Goal: Task Accomplishment & Management: Complete application form

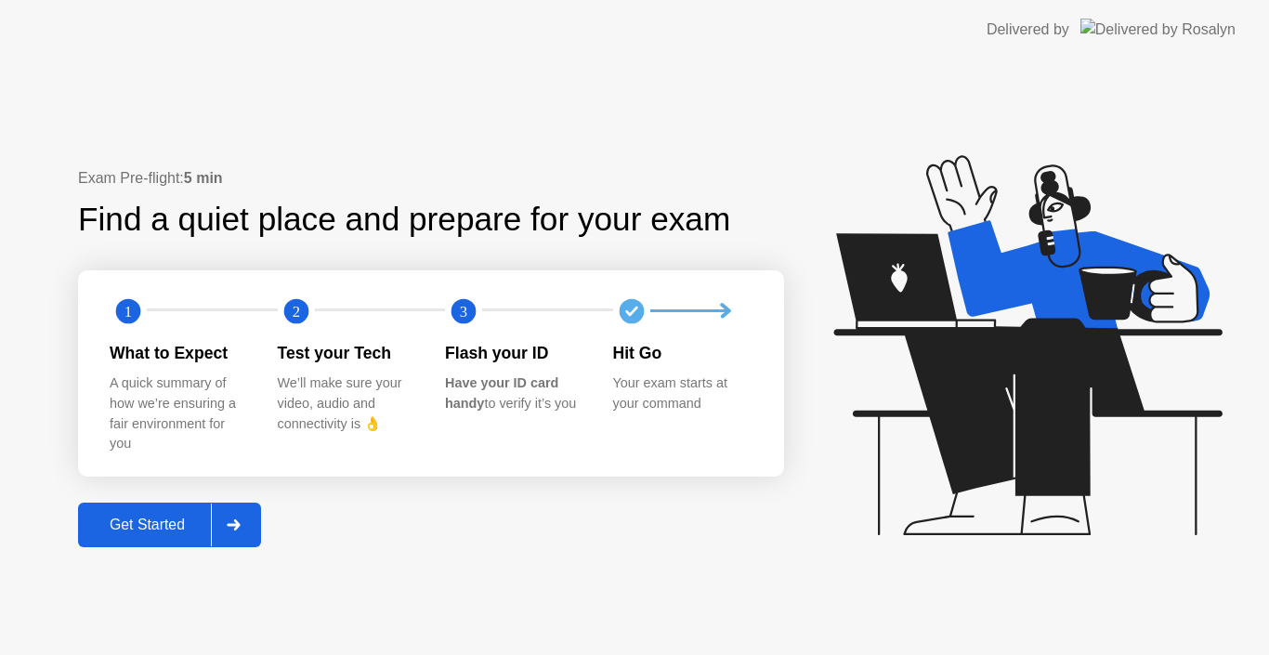
click at [127, 525] on div "Get Started" at bounding box center [147, 524] width 127 height 17
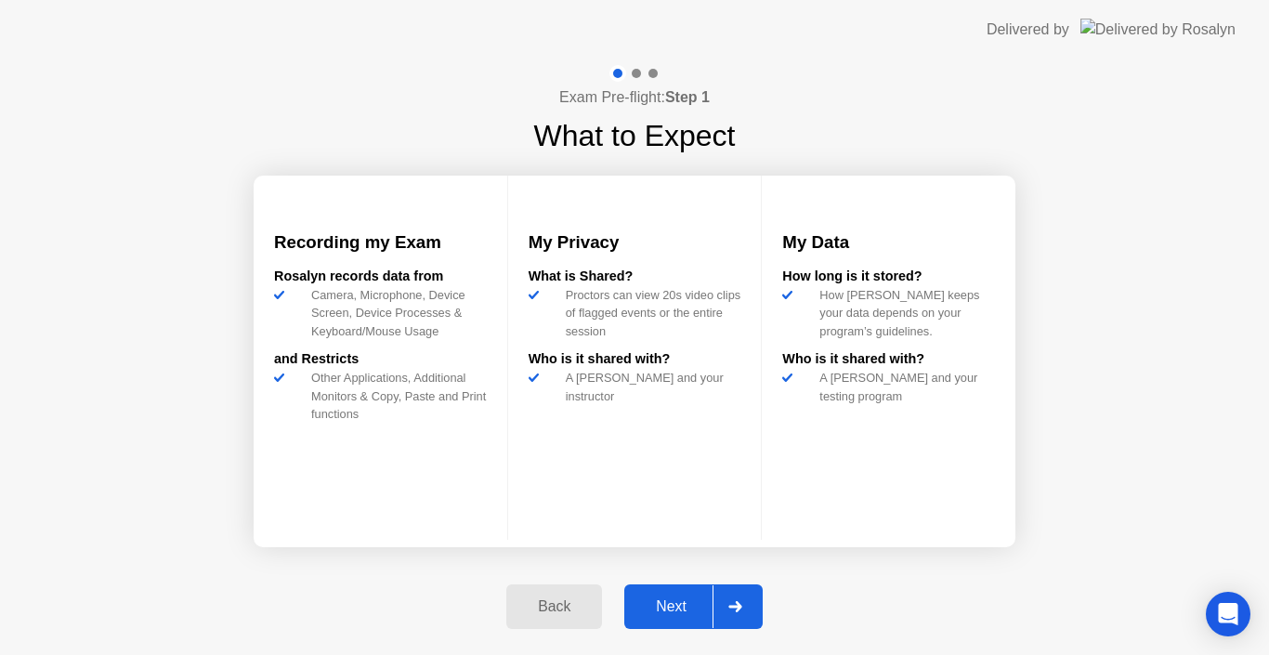
click at [655, 602] on div "Next" at bounding box center [671, 606] width 83 height 17
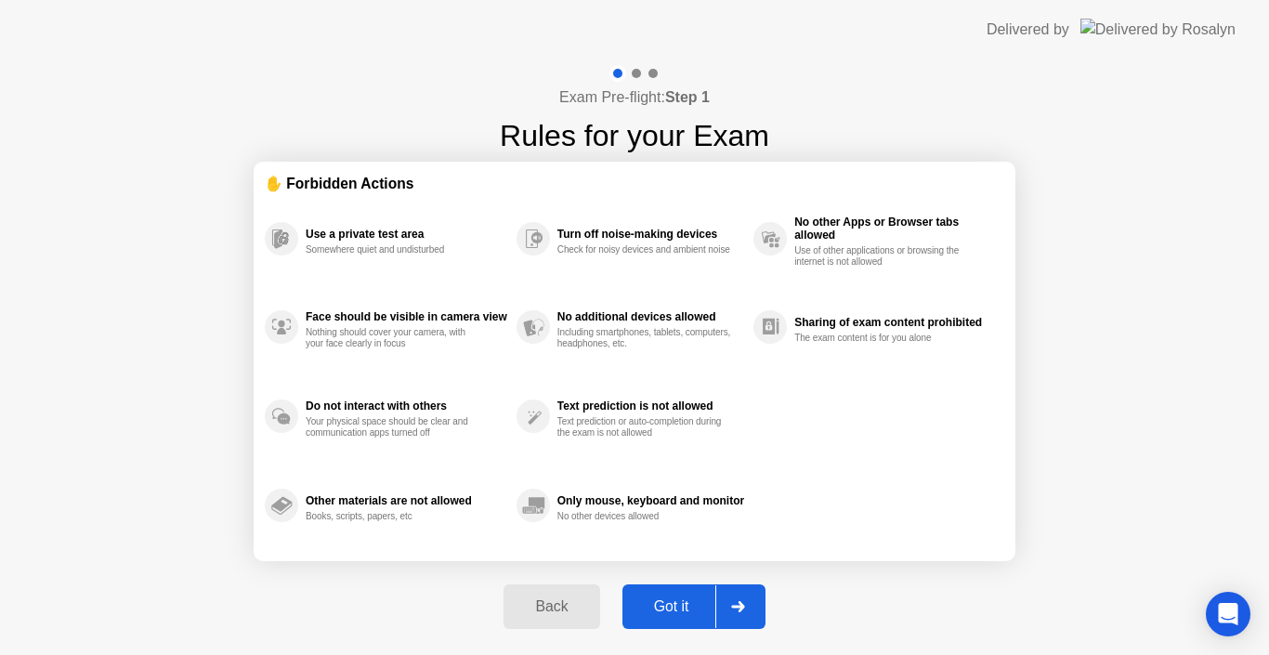
click at [655, 602] on div "Got it" at bounding box center [671, 606] width 87 height 17
select select "Available cameras"
select select "Available speakers"
select select "Available microphones"
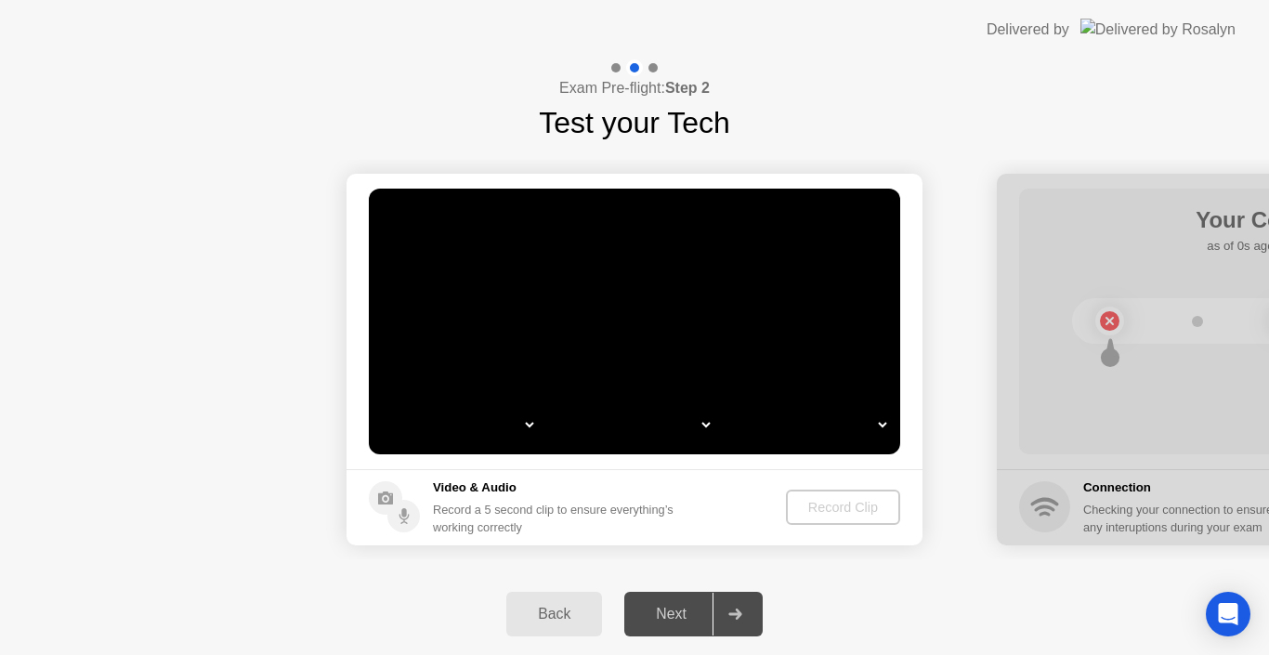
select select "*"
select select "**********"
select select "*******"
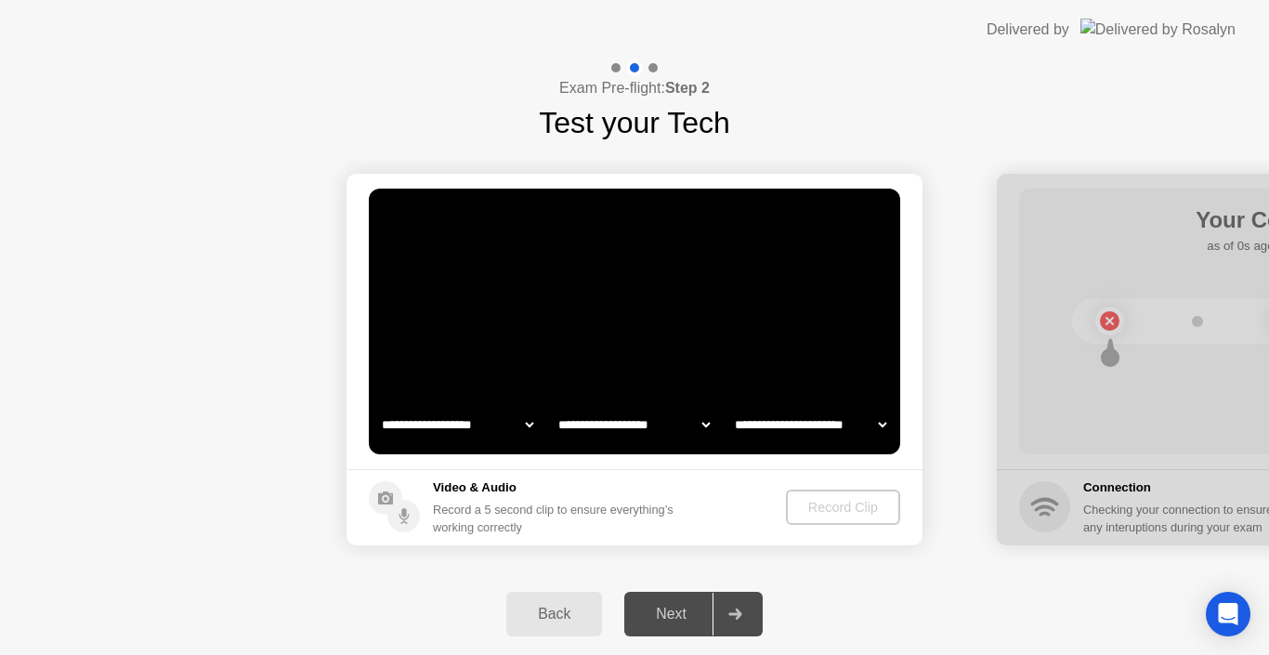
select select "*******"
click at [564, 607] on div "Back" at bounding box center [554, 614] width 85 height 17
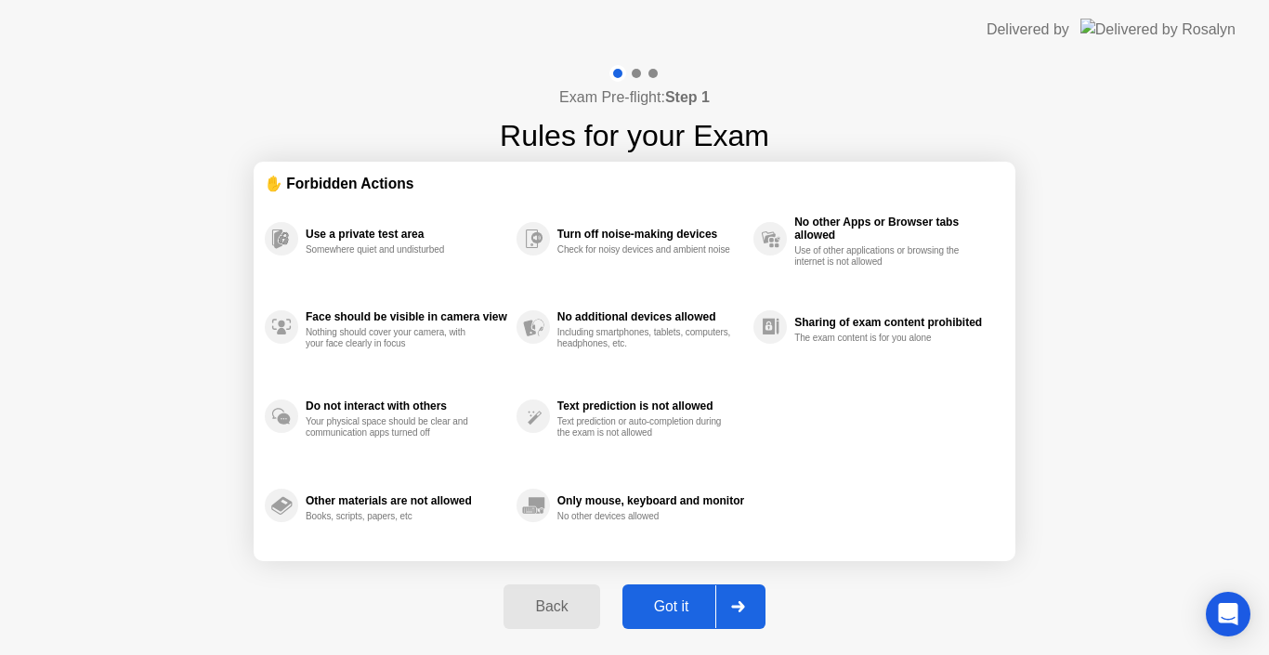
click at [661, 611] on div "Got it" at bounding box center [671, 606] width 87 height 17
select select "**********"
select select "*******"
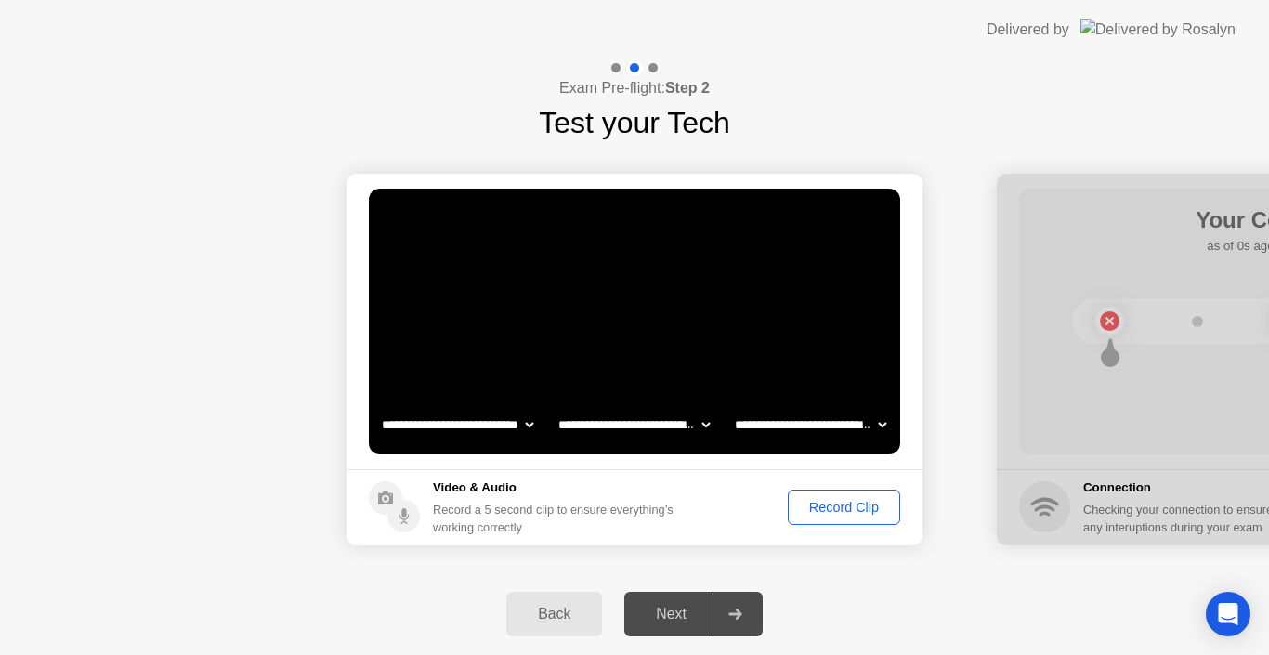
click at [661, 611] on div "Next" at bounding box center [671, 614] width 83 height 17
click at [827, 502] on div "Record Clip" at bounding box center [843, 507] width 99 height 15
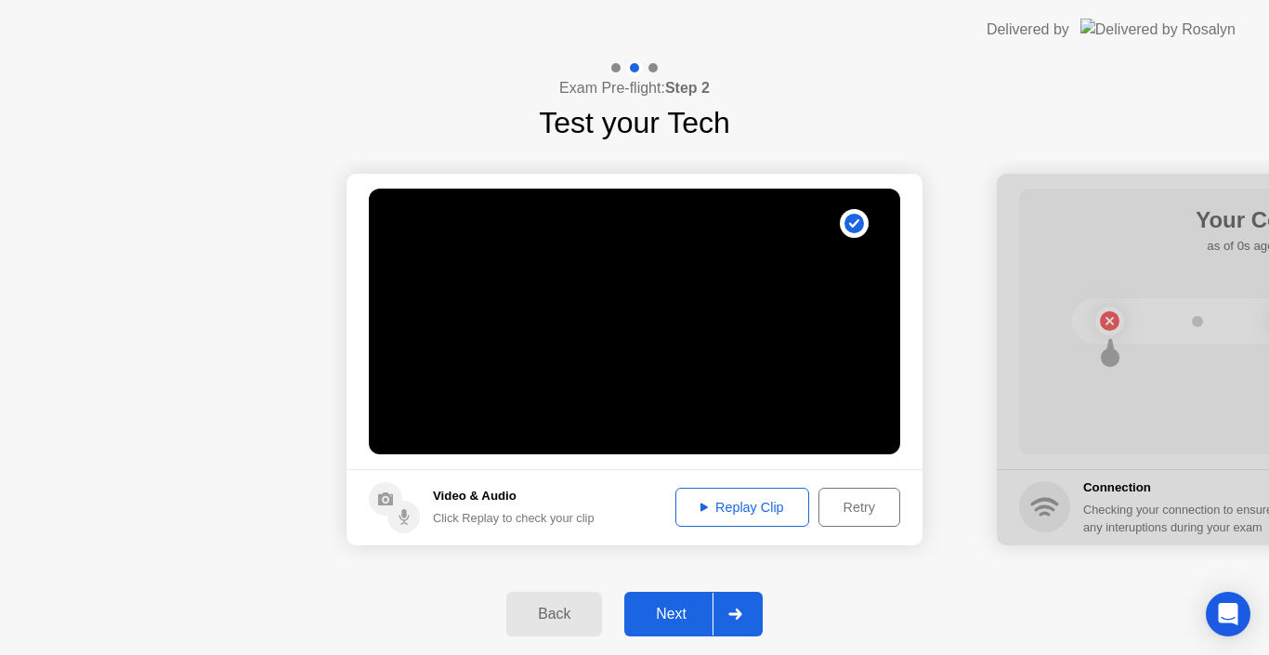
click at [694, 593] on button "Next" at bounding box center [693, 614] width 138 height 45
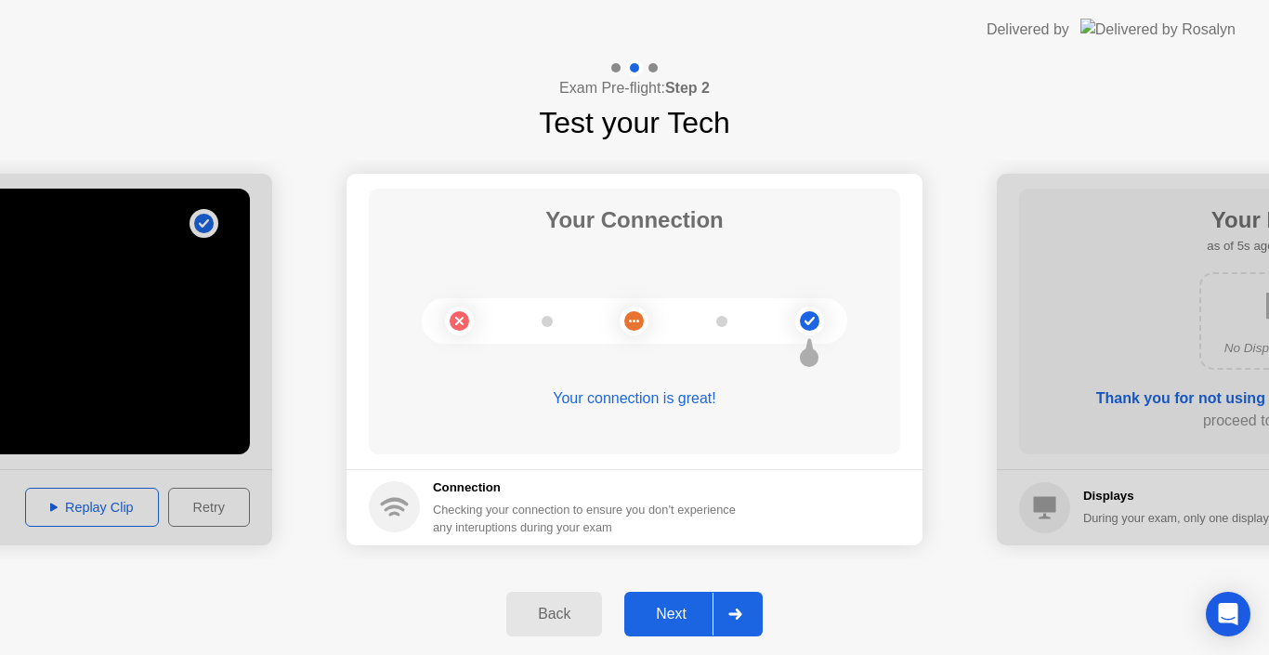
click at [657, 607] on div "Next" at bounding box center [671, 614] width 83 height 17
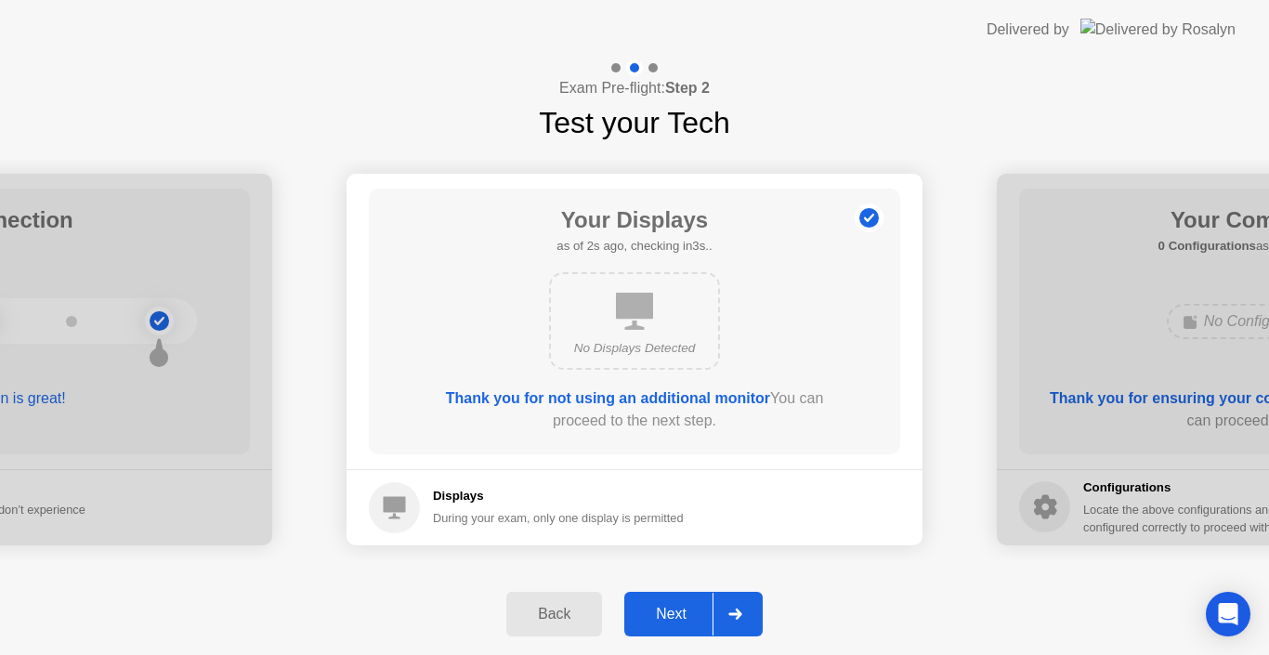
click at [657, 607] on div "Next" at bounding box center [671, 614] width 83 height 17
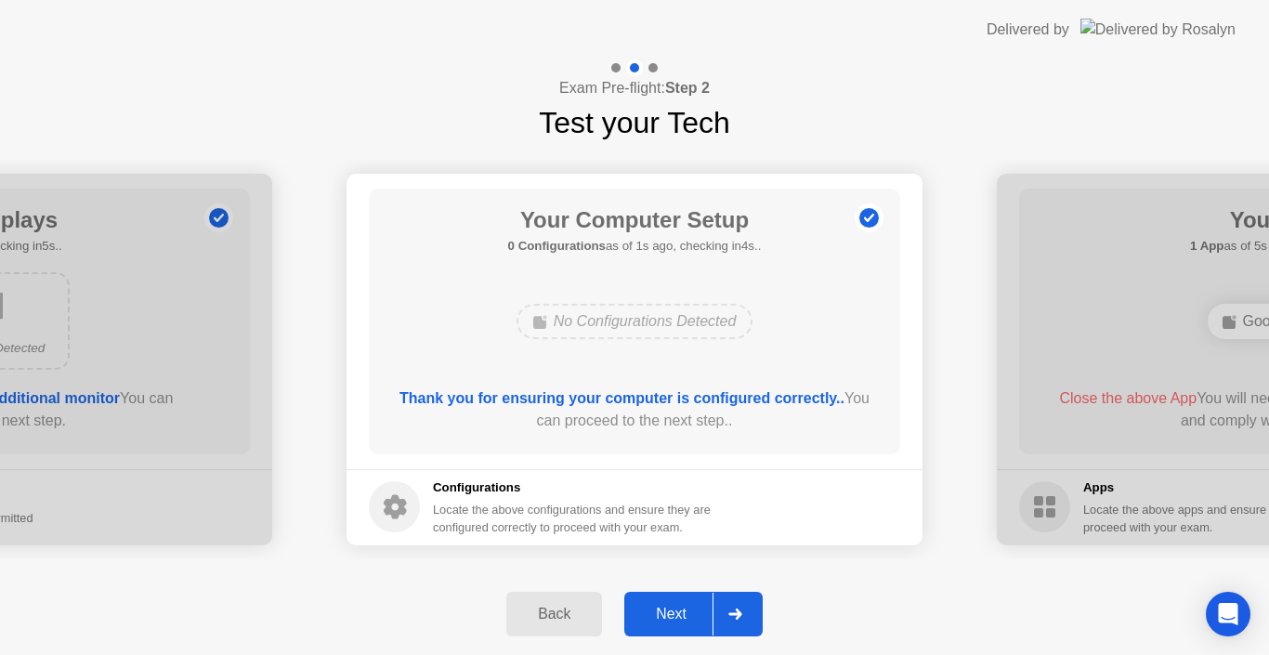
click at [657, 607] on div "Next" at bounding box center [671, 614] width 83 height 17
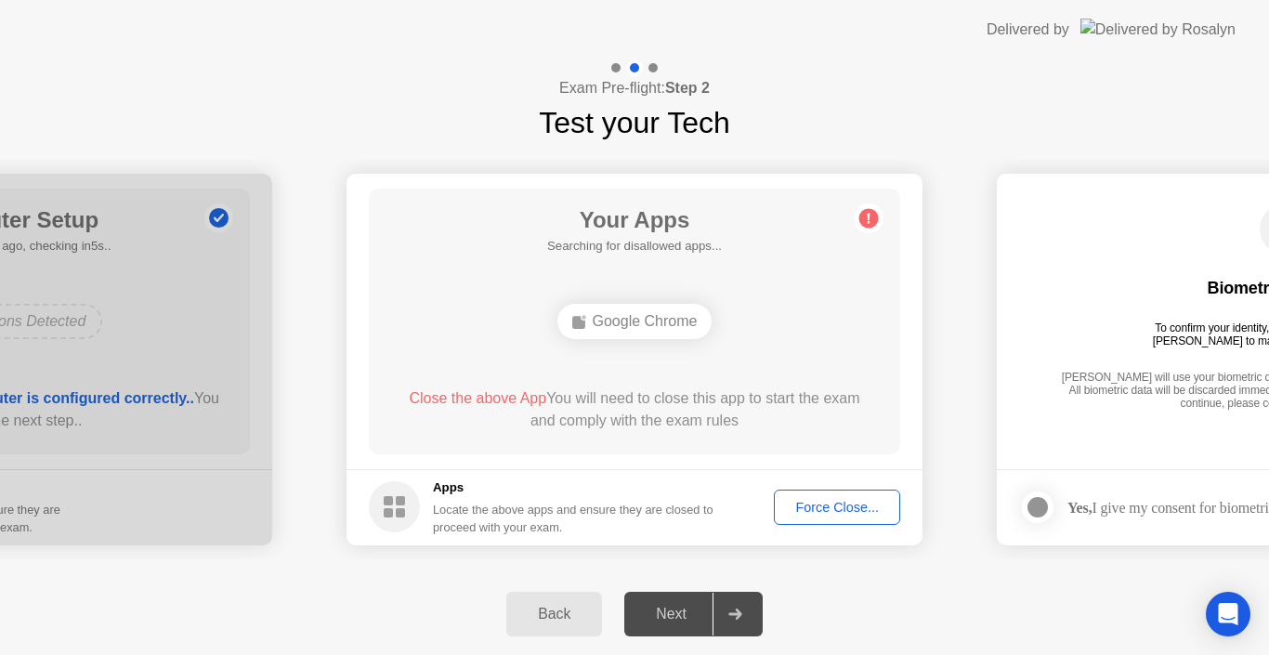
click at [798, 500] on div "Force Close..." at bounding box center [836, 507] width 113 height 15
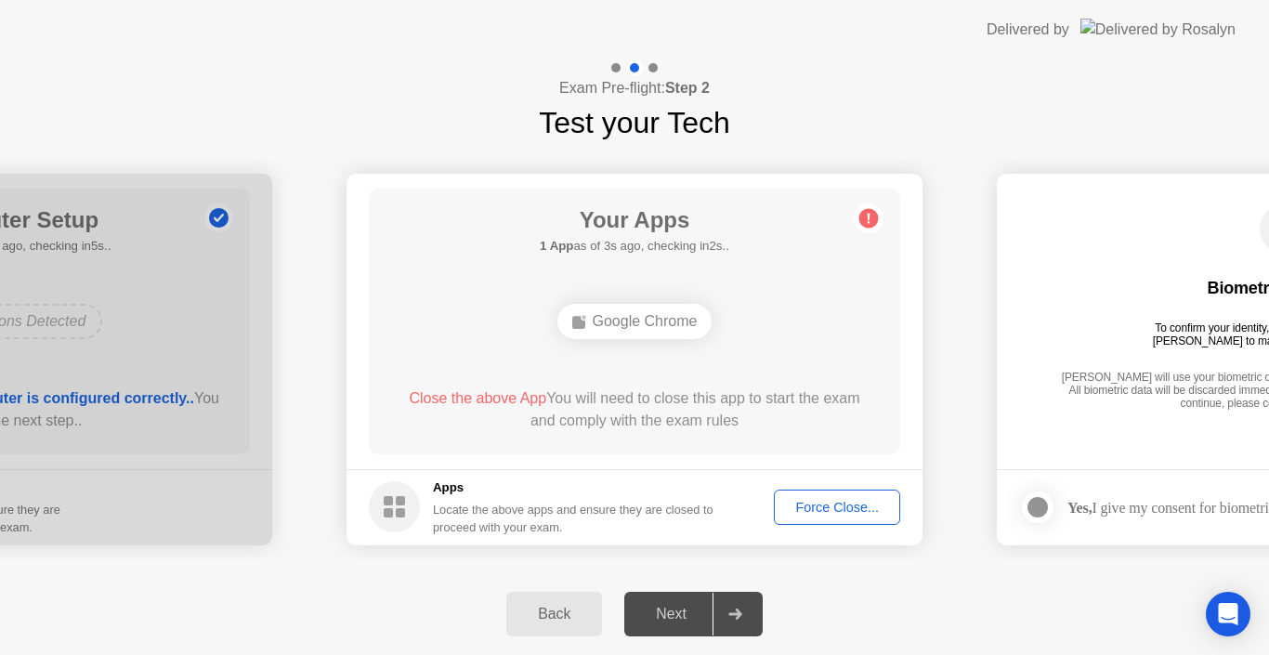
click at [1074, 625] on div "Back Next" at bounding box center [634, 614] width 1269 height 82
click at [1110, 622] on div "Back Next" at bounding box center [634, 614] width 1269 height 82
click at [831, 511] on div "Force Close..." at bounding box center [836, 507] width 113 height 15
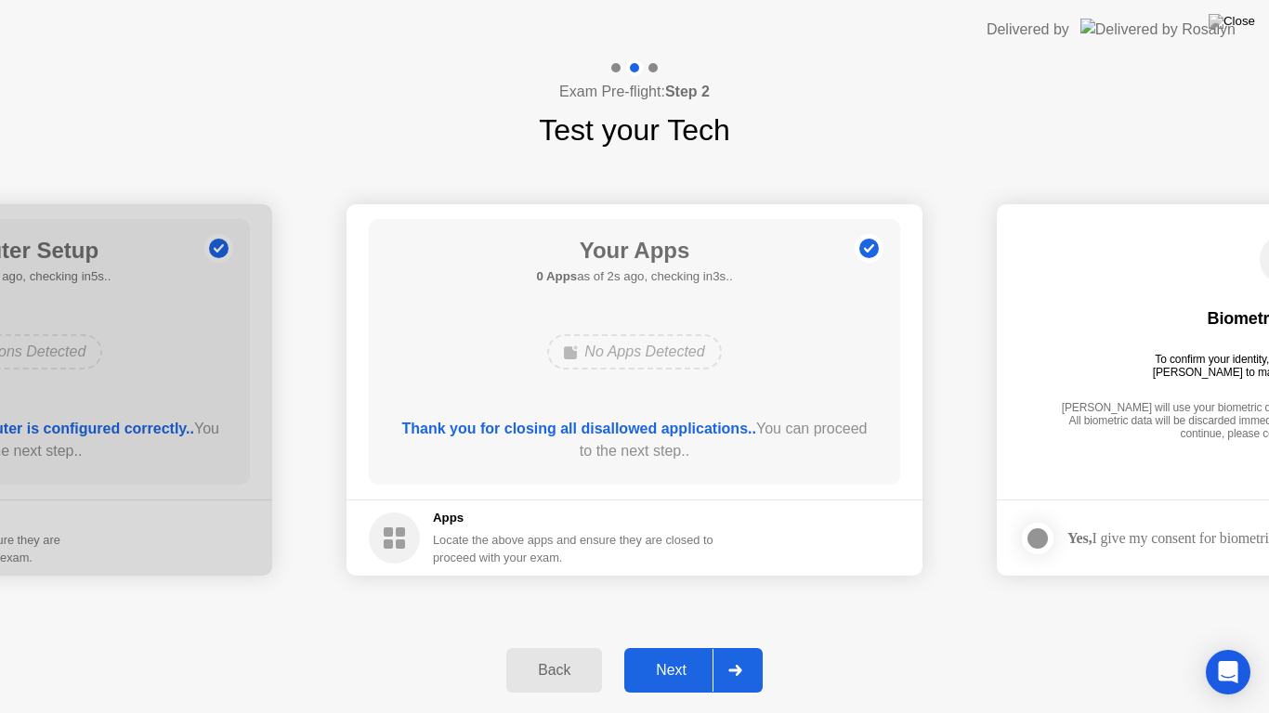
click at [658, 654] on button "Next" at bounding box center [693, 670] width 138 height 45
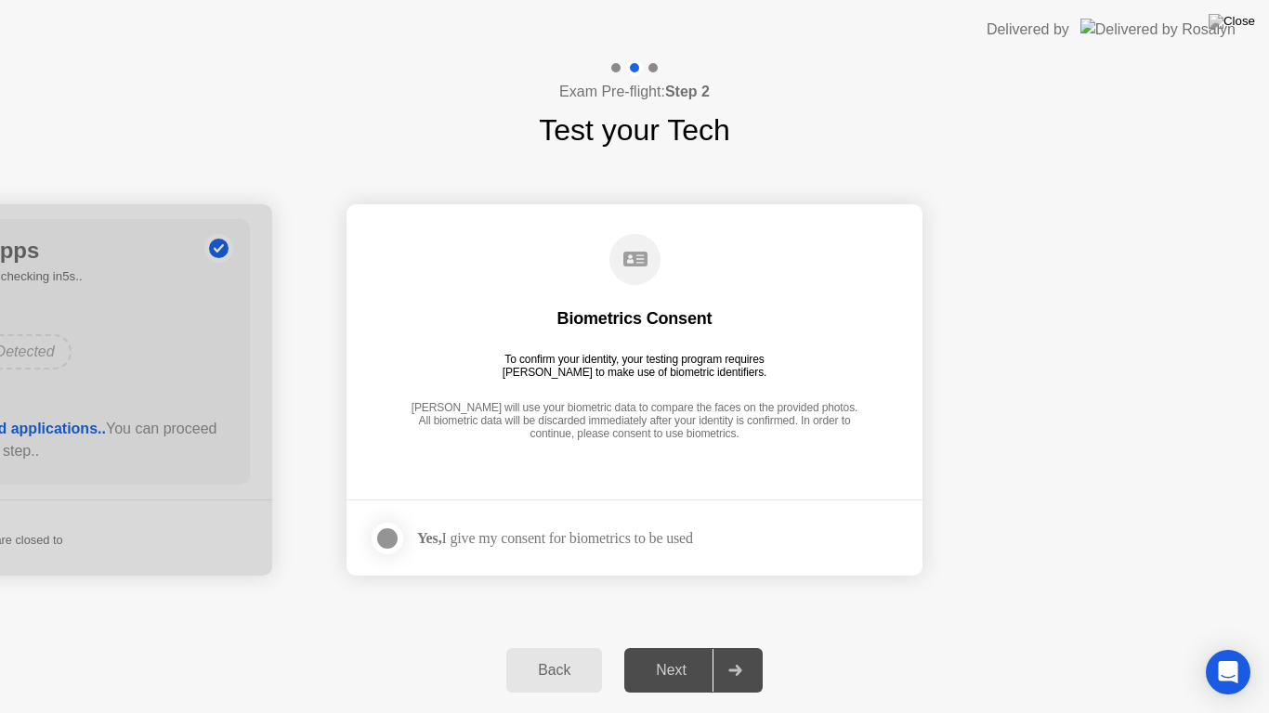
click at [382, 533] on div at bounding box center [387, 539] width 22 height 22
click at [680, 654] on button "Next" at bounding box center [693, 670] width 138 height 45
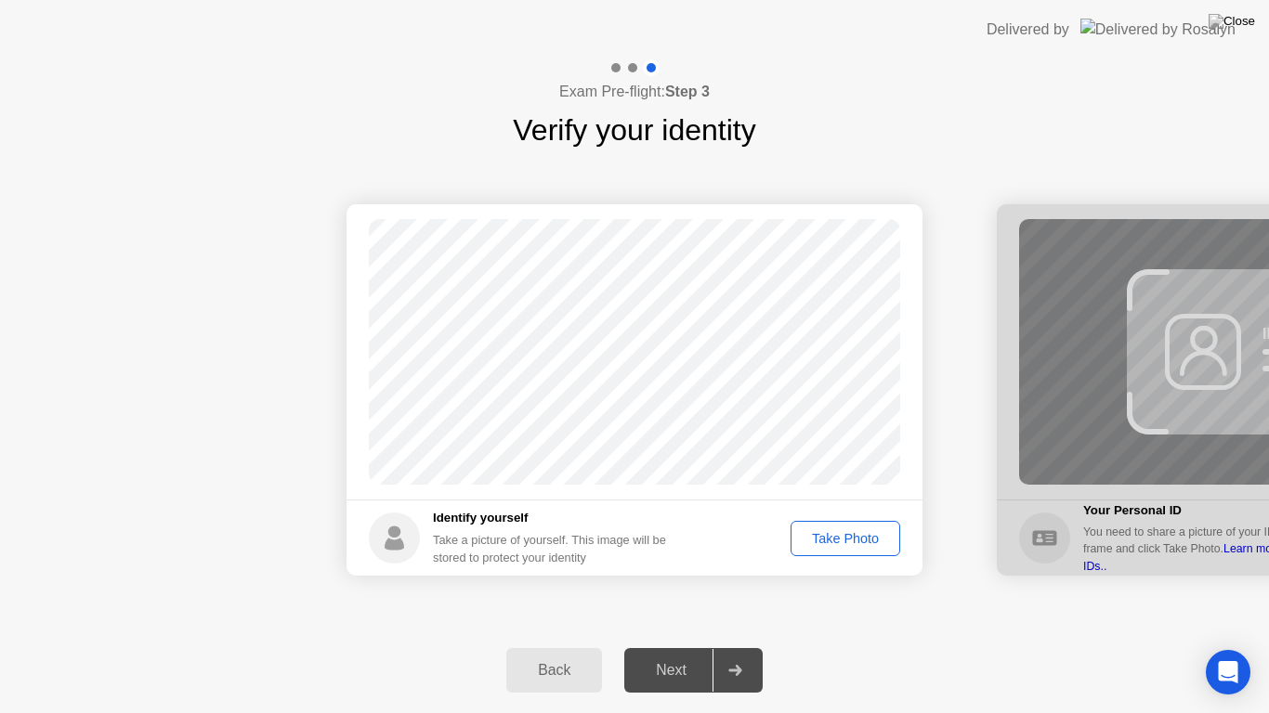
click at [524, 654] on div "Back" at bounding box center [554, 670] width 85 height 17
select select "**********"
select select "*******"
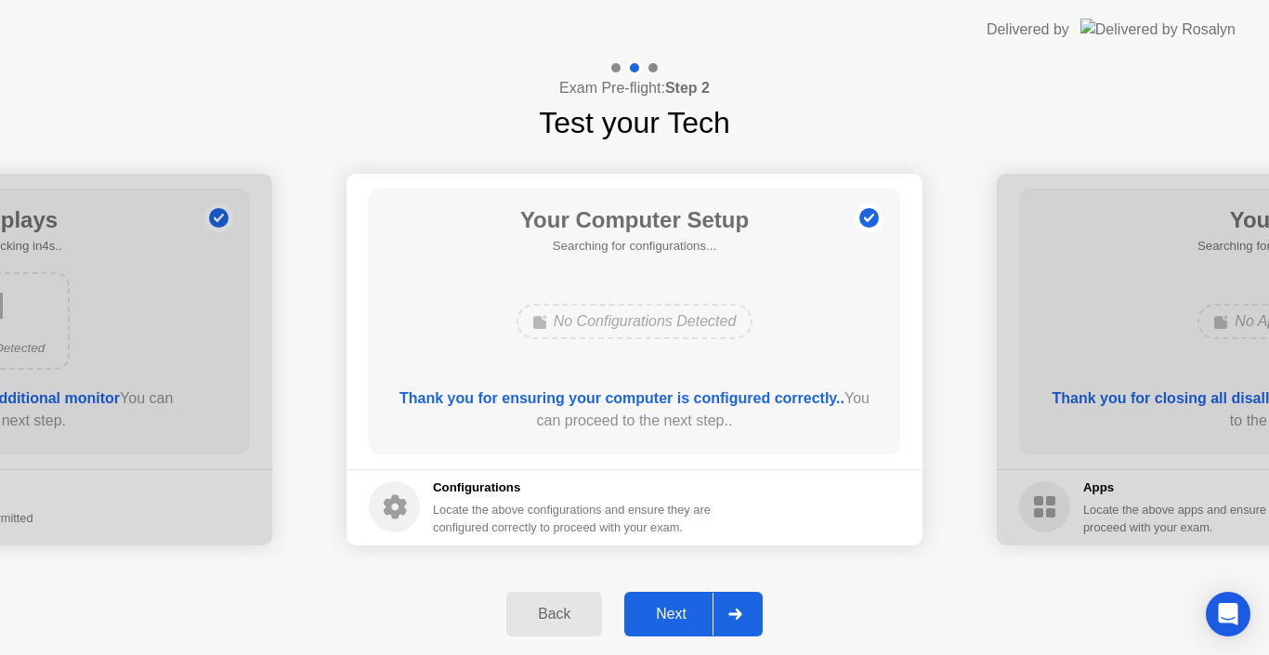
click at [665, 606] on div "Next" at bounding box center [671, 614] width 83 height 17
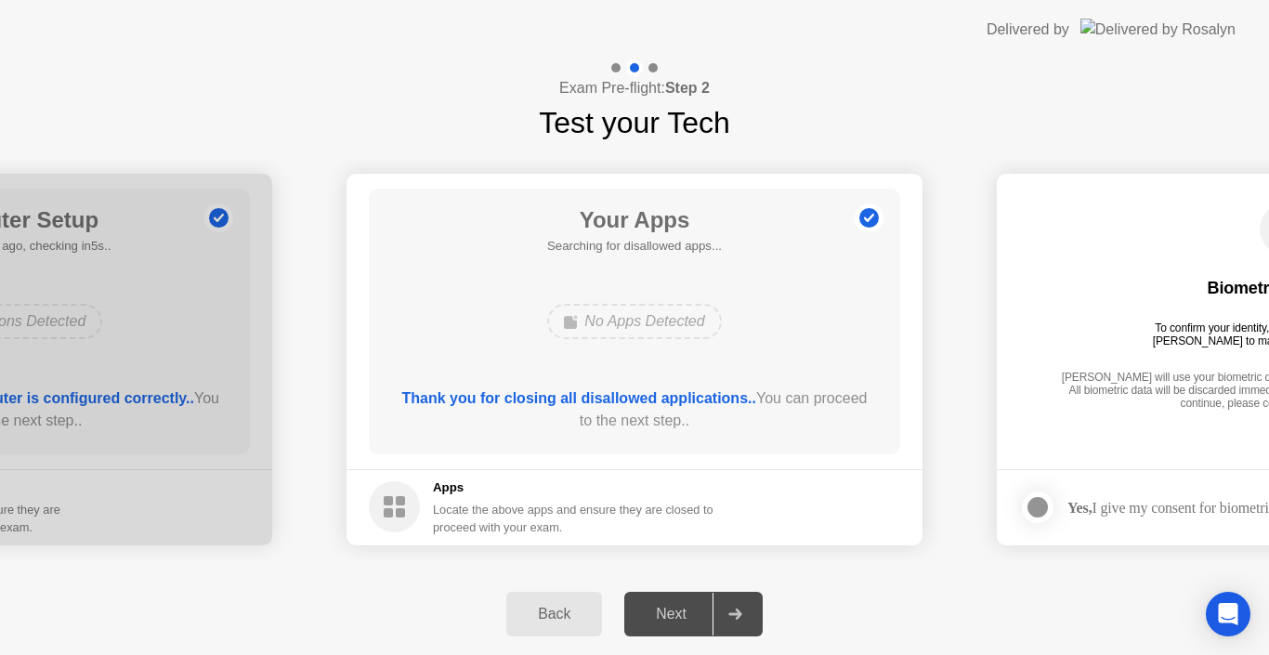
click at [665, 606] on div "Next" at bounding box center [671, 614] width 83 height 17
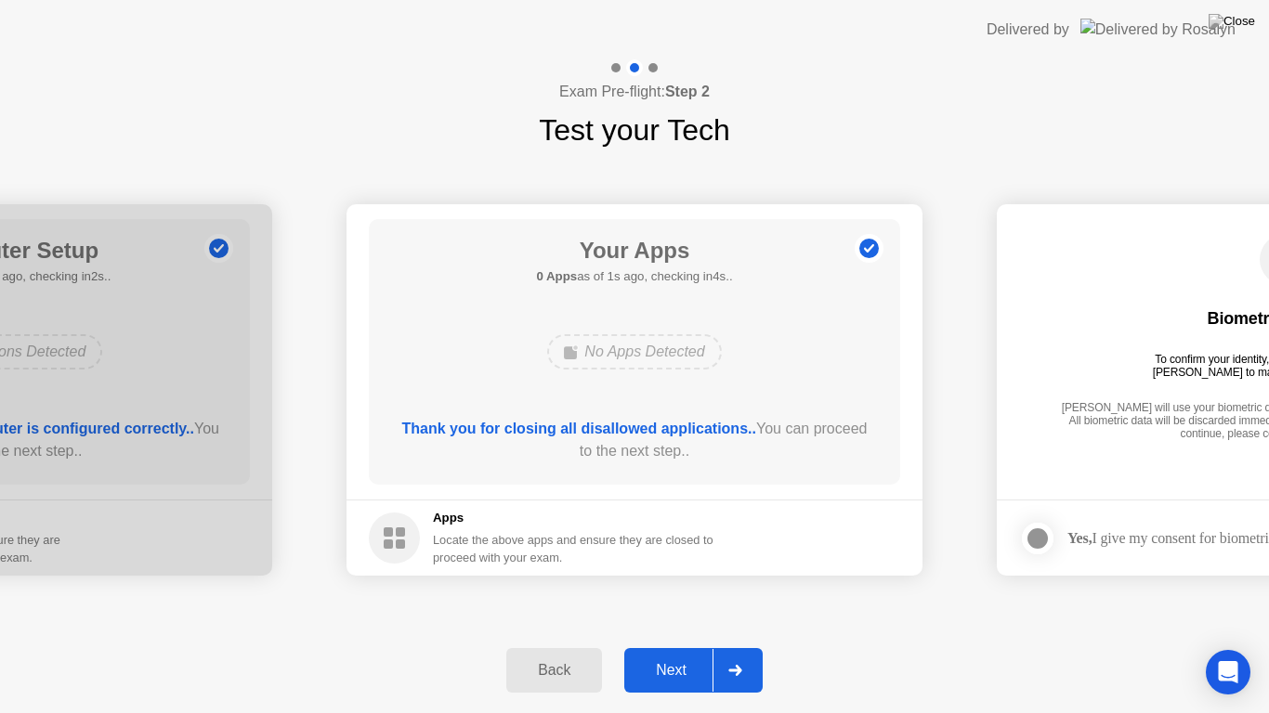
click at [668, 654] on div "Next" at bounding box center [671, 670] width 83 height 17
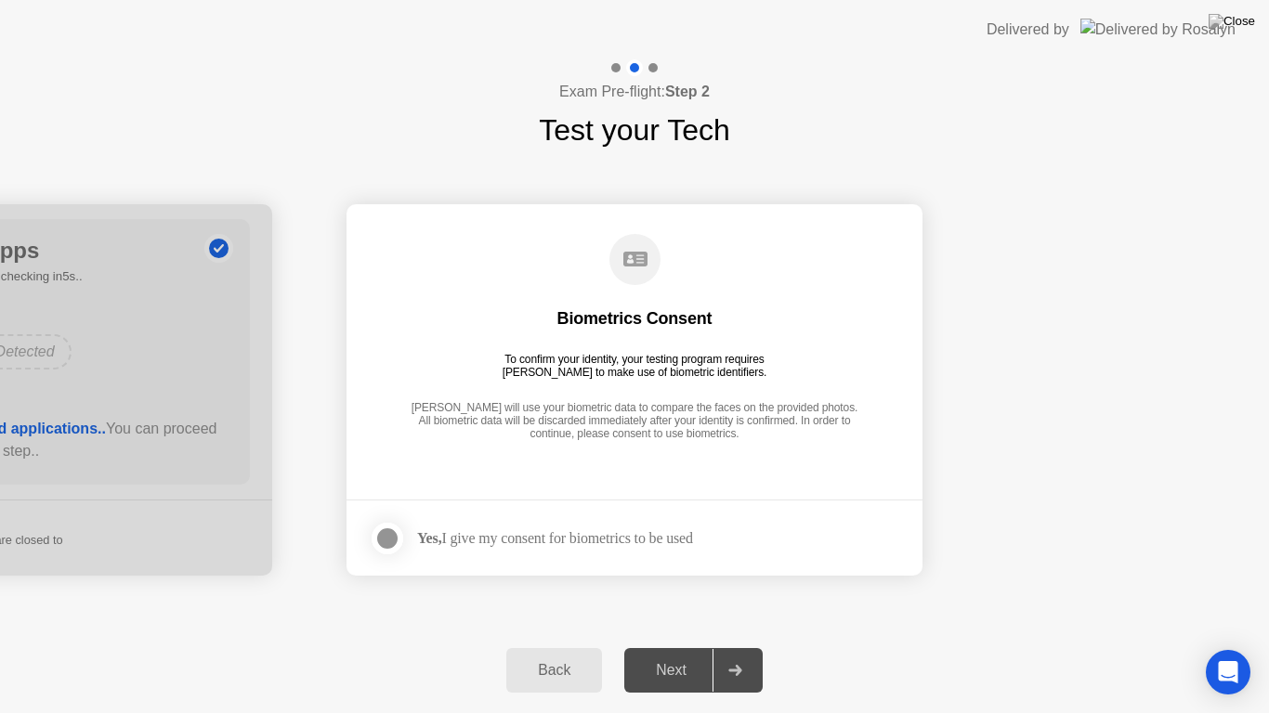
click at [389, 541] on div at bounding box center [387, 539] width 22 height 22
click at [389, 541] on icon at bounding box center [387, 538] width 11 height 11
click at [389, 541] on div at bounding box center [387, 539] width 22 height 22
click at [676, 654] on div "Next" at bounding box center [671, 670] width 83 height 17
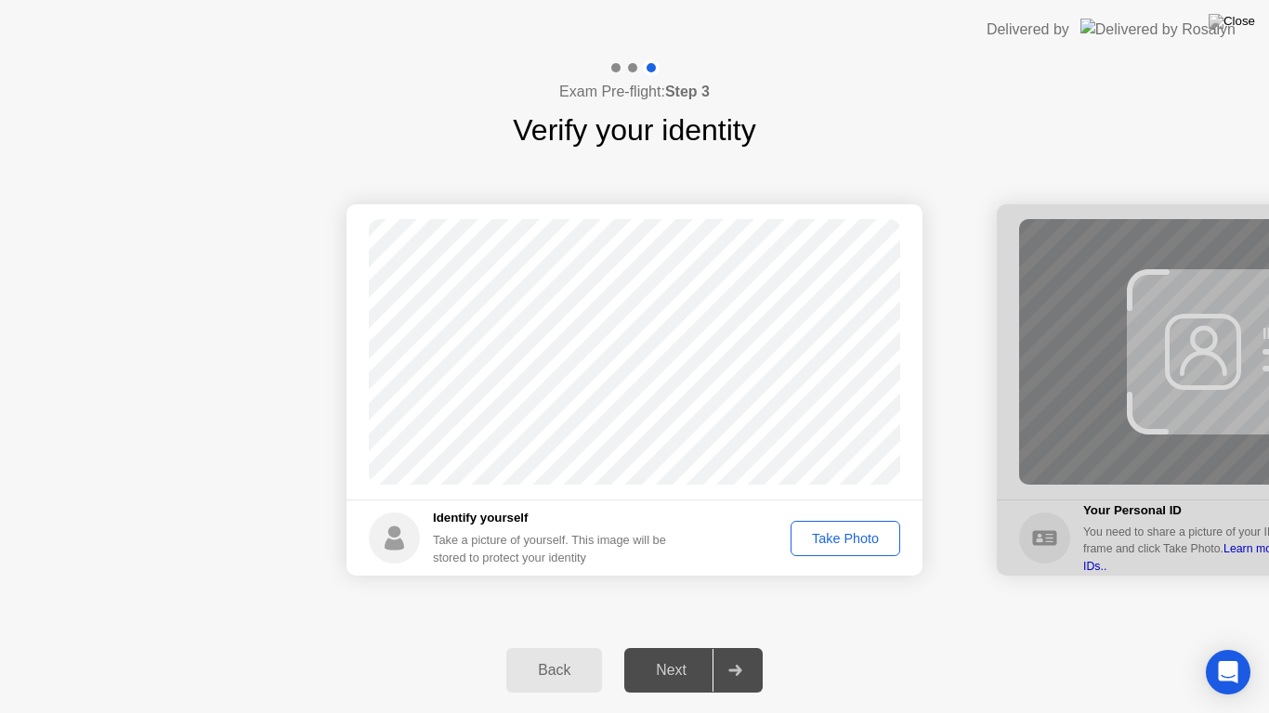
click at [865, 539] on div "Take Photo" at bounding box center [845, 538] width 97 height 15
click at [658, 654] on div "Next" at bounding box center [671, 670] width 83 height 17
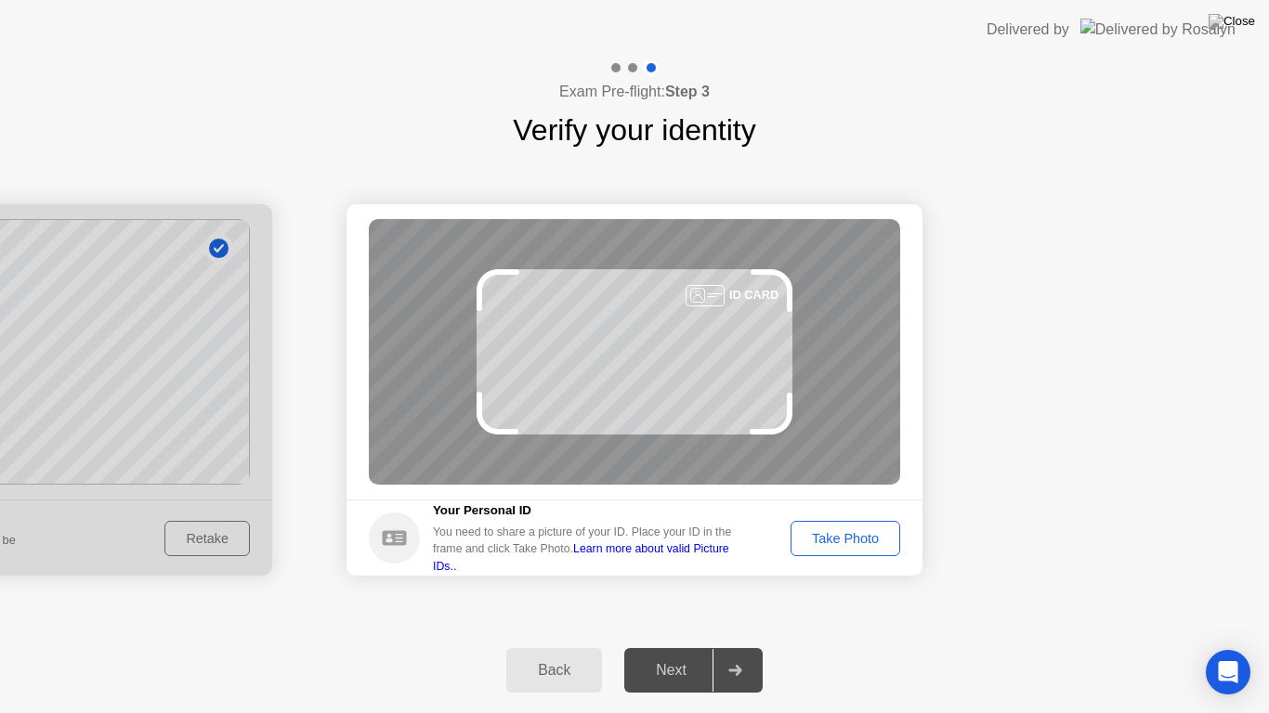
click at [848, 546] on div "Take Photo" at bounding box center [845, 538] width 97 height 15
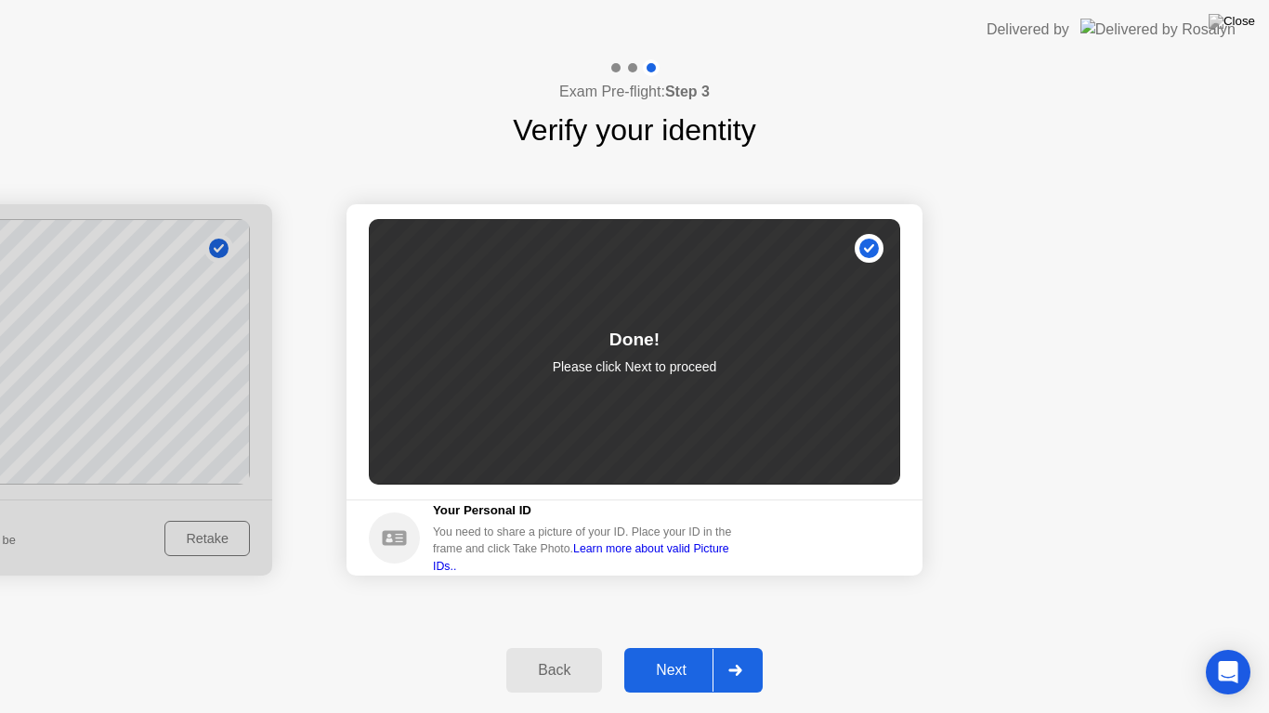
click at [677, 654] on div "Next" at bounding box center [671, 670] width 83 height 17
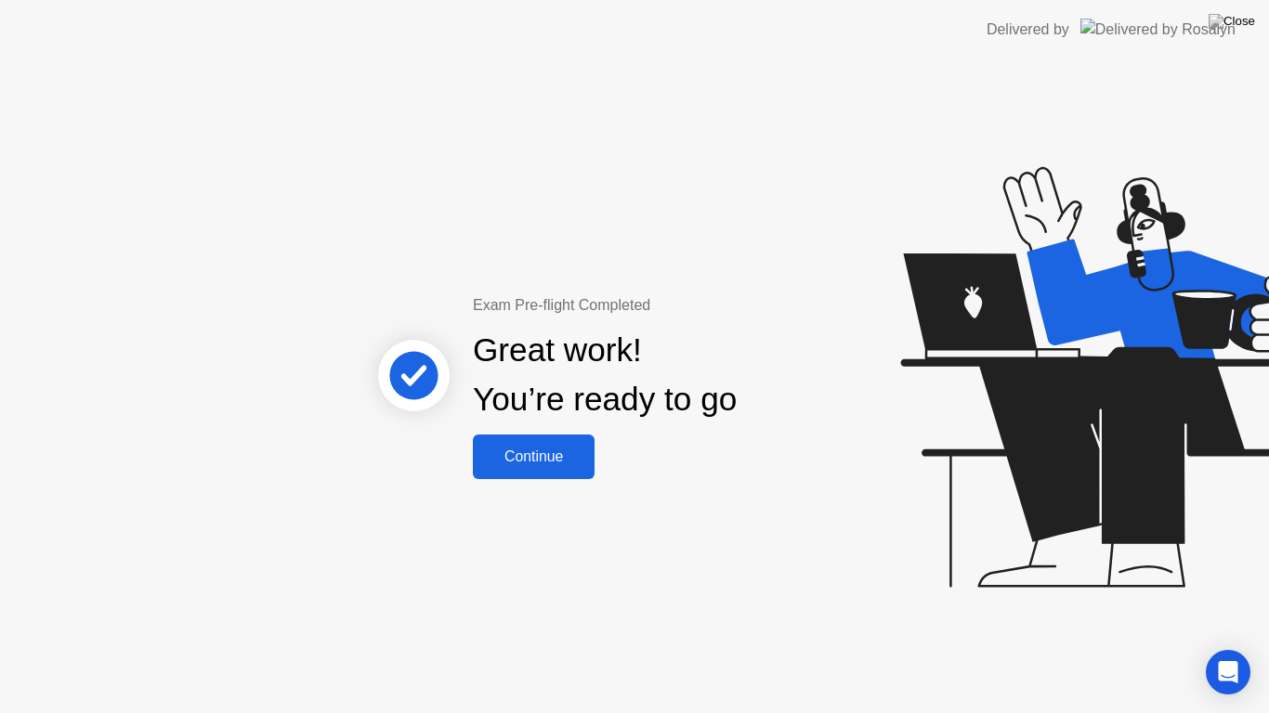
click at [543, 449] on div "Continue" at bounding box center [533, 457] width 111 height 17
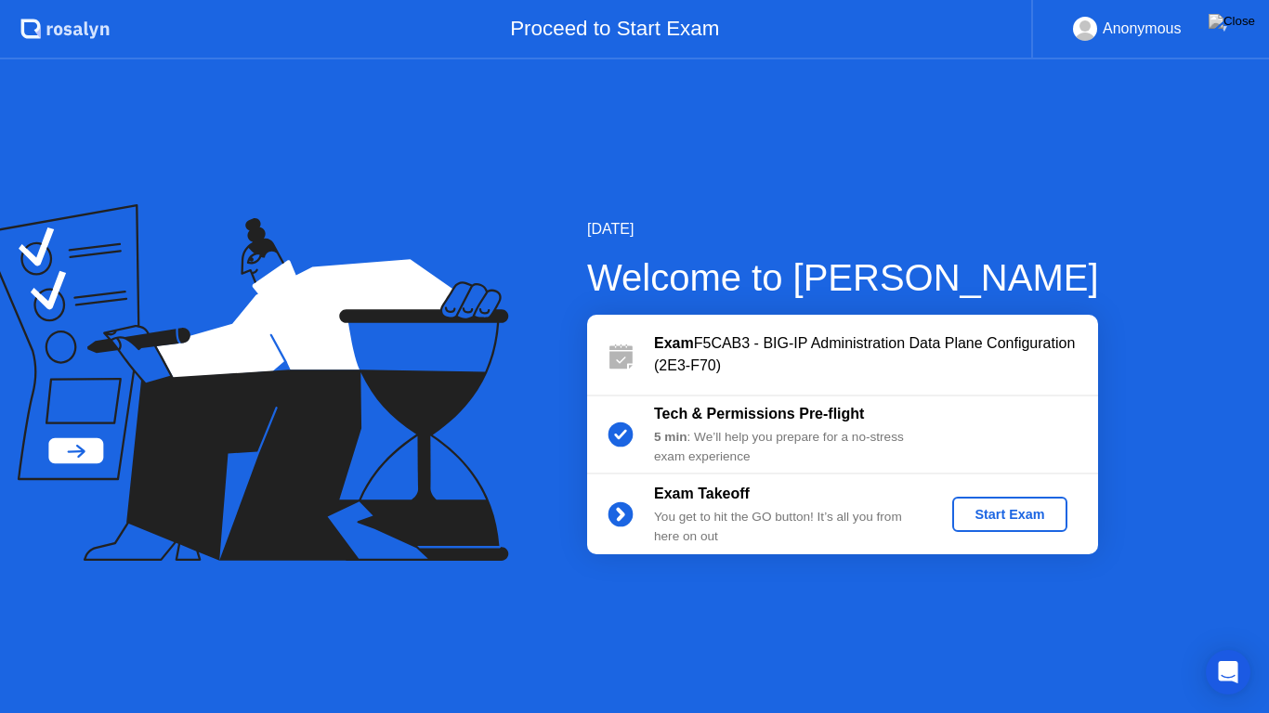
click at [1012, 513] on div "Start Exam" at bounding box center [1008, 514] width 99 height 15
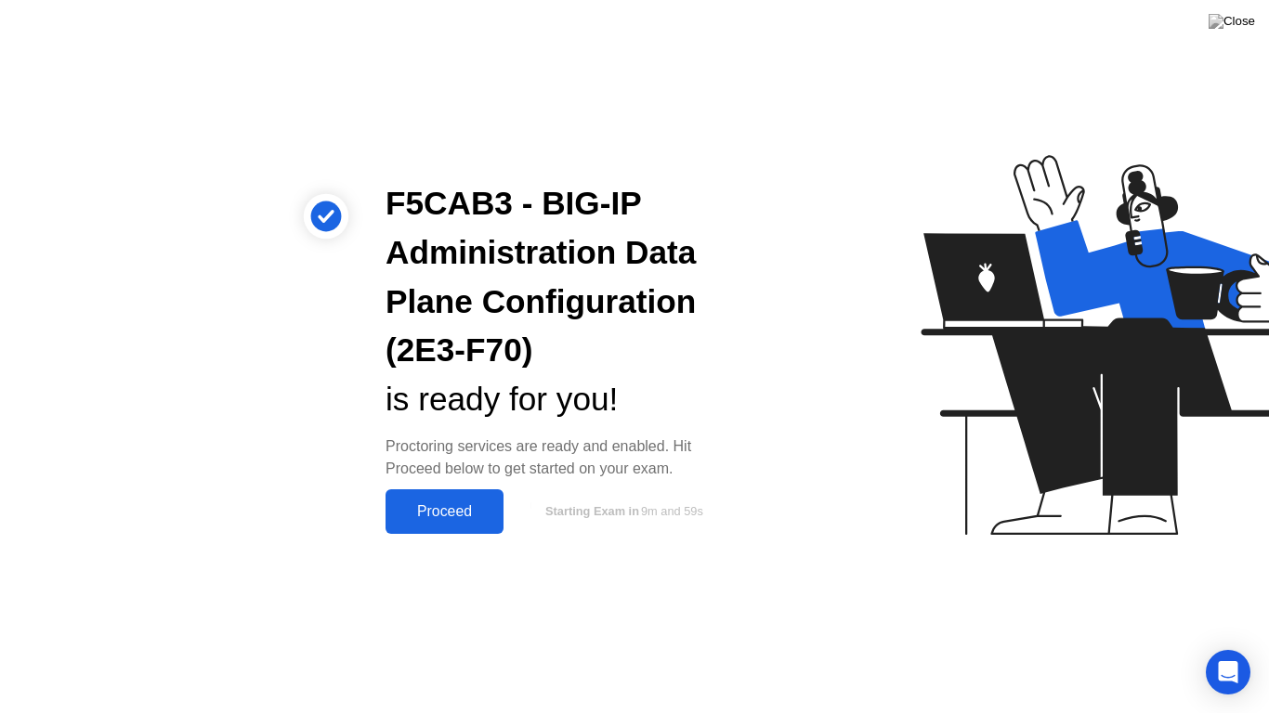
click at [422, 517] on div "Proceed" at bounding box center [444, 511] width 107 height 17
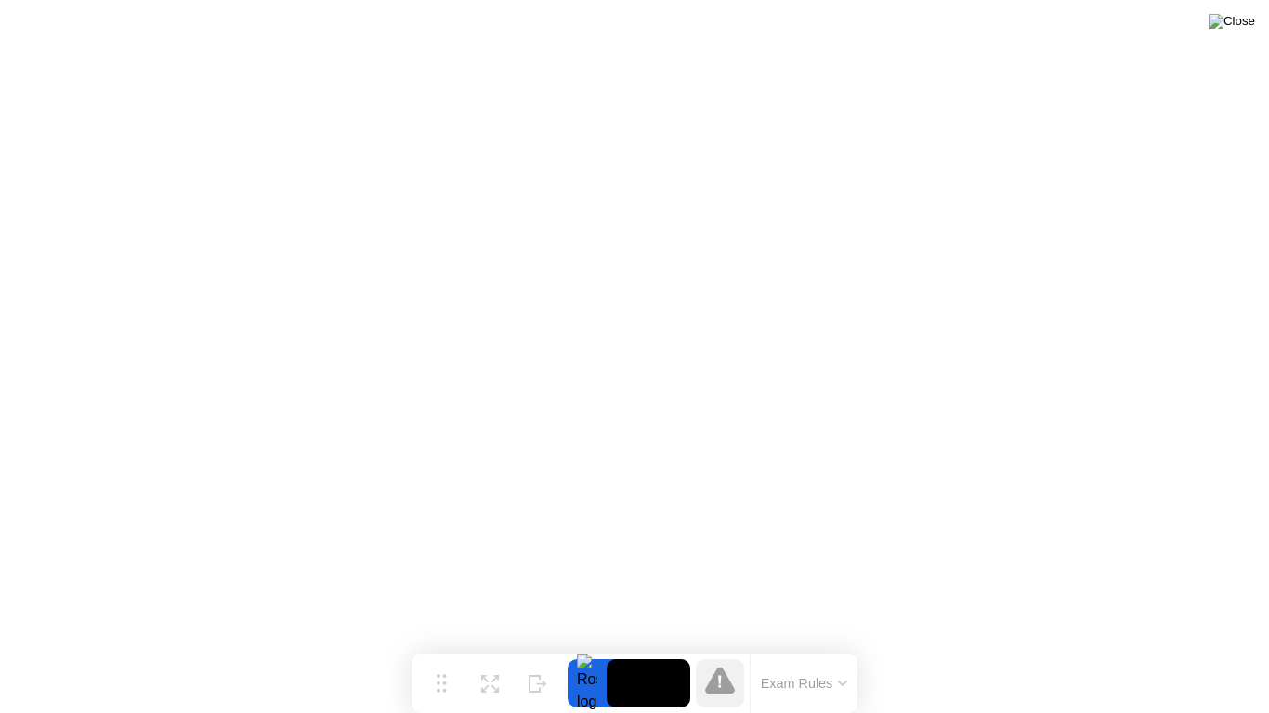
click at [1247, 28] on img at bounding box center [1231, 21] width 46 height 15
